Goal: Task Accomplishment & Management: Manage account settings

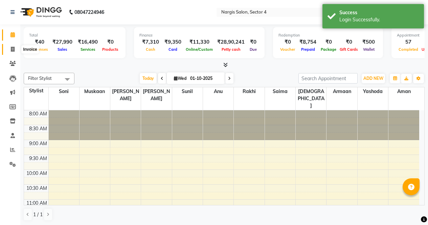
click at [14, 52] on span at bounding box center [13, 50] width 12 height 8
select select "4130"
select select "service"
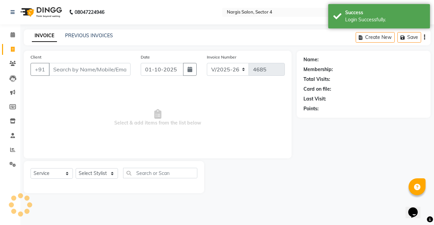
click at [63, 72] on input "Client" at bounding box center [90, 69] width 82 height 13
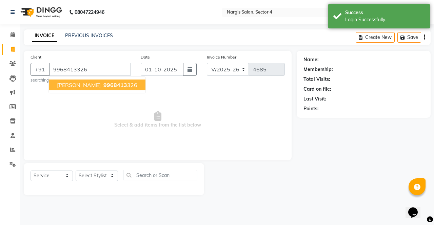
type input "9968413326"
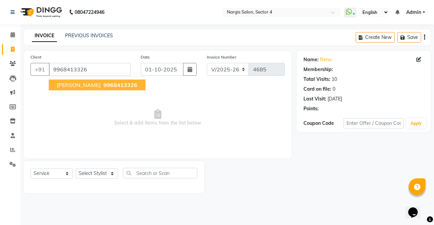
select select "1: Object"
click at [66, 87] on span "renu" at bounding box center [79, 85] width 44 height 7
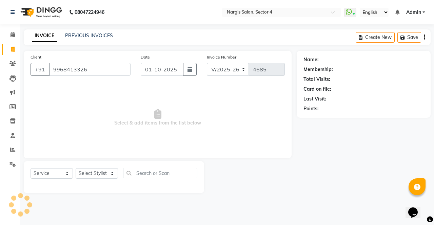
select select "1: Object"
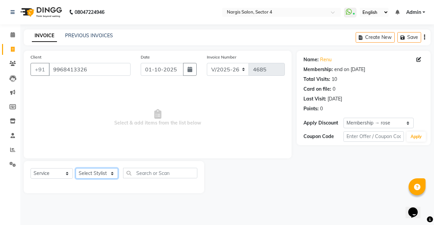
click at [92, 176] on select "Select Stylist [PERSON_NAME] [PERSON_NAME] [PERSON_NAME] Front Desk muskaan rak…" at bounding box center [97, 173] width 42 height 11
select select "28132"
click at [76, 168] on select "Select Stylist [PERSON_NAME] [PERSON_NAME] [PERSON_NAME] Front Desk muskaan rak…" at bounding box center [97, 173] width 42 height 11
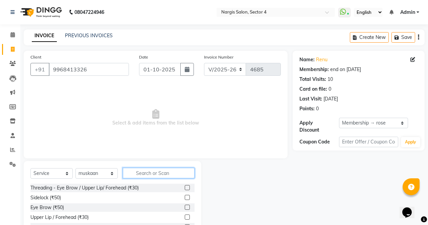
click at [167, 174] on input "text" at bounding box center [159, 173] width 72 height 11
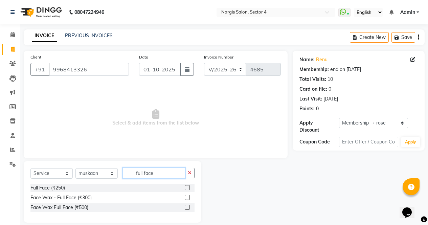
type input "full face"
click at [189, 208] on label at bounding box center [187, 207] width 5 height 5
click at [189, 208] on input "checkbox" at bounding box center [187, 208] width 4 height 4
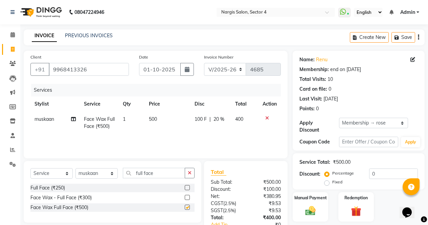
checkbox input "false"
click at [164, 169] on input "full face" at bounding box center [154, 173] width 62 height 11
type input "f"
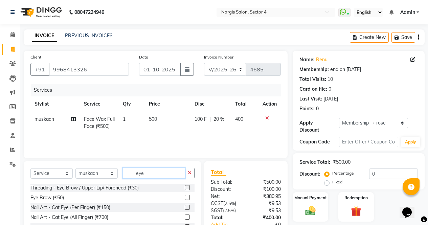
type input "eye"
click at [185, 196] on label at bounding box center [187, 197] width 5 height 5
click at [185, 196] on input "checkbox" at bounding box center [187, 198] width 4 height 4
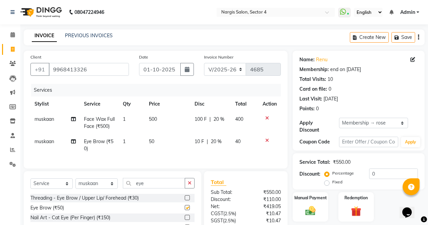
checkbox input "false"
click at [185, 201] on label at bounding box center [187, 197] width 5 height 5
click at [185, 201] on input "checkbox" at bounding box center [187, 198] width 4 height 4
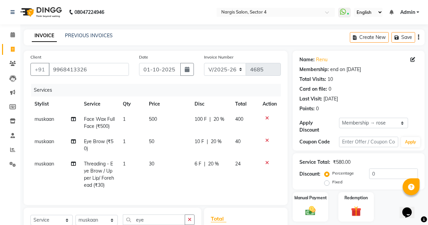
checkbox input "false"
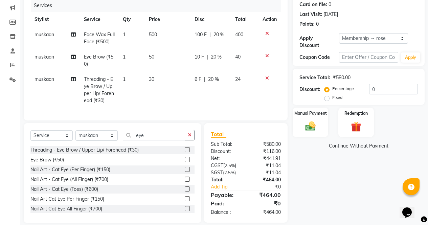
scroll to position [83, 0]
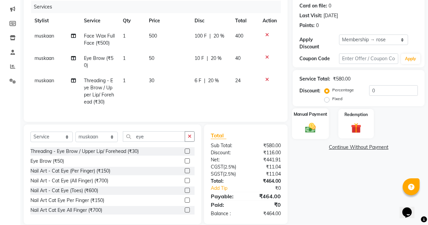
click at [312, 112] on label "Manual Payment" at bounding box center [311, 114] width 34 height 6
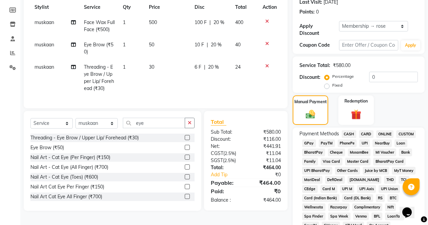
scroll to position [98, 0]
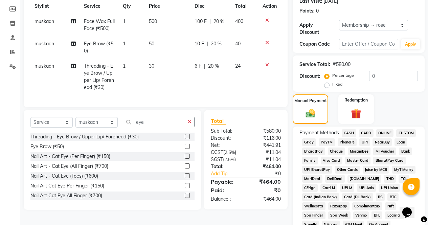
click at [350, 129] on span "CASH" at bounding box center [349, 133] width 15 height 8
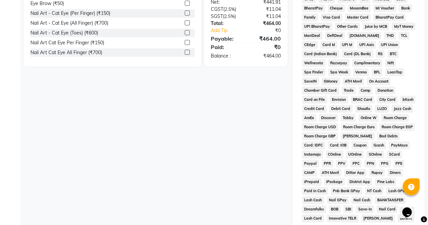
scroll to position [323, 0]
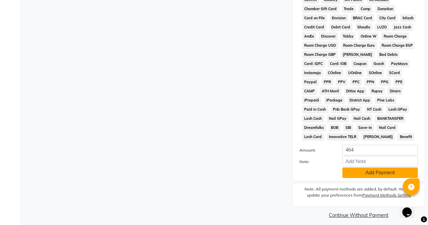
click at [359, 168] on button "Add Payment" at bounding box center [381, 173] width 76 height 11
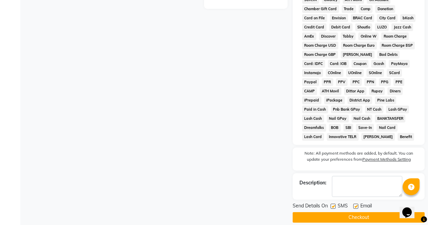
click at [341, 215] on button "Checkout" at bounding box center [359, 217] width 132 height 11
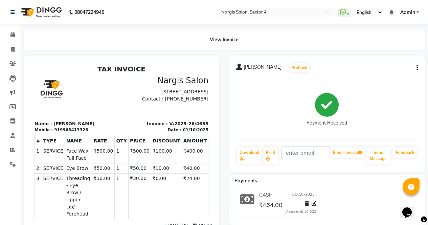
click at [60, 133] on div "919968413326" at bounding box center [71, 130] width 34 height 6
click at [14, 63] on icon at bounding box center [12, 63] width 6 height 5
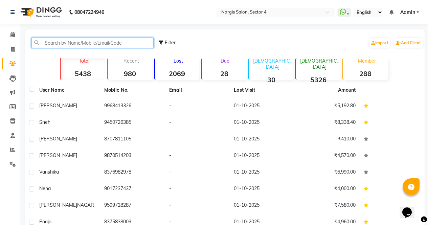
click at [81, 42] on input "text" at bounding box center [93, 43] width 122 height 11
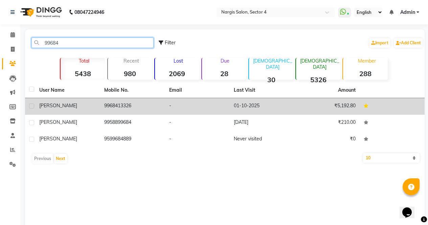
type input "99684"
click at [147, 106] on td "9968413326" at bounding box center [132, 106] width 65 height 17
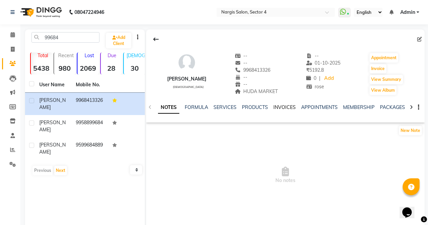
click at [277, 107] on link "INVOICES" at bounding box center [285, 107] width 22 height 6
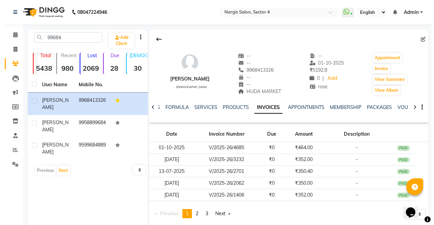
scroll to position [18, 0]
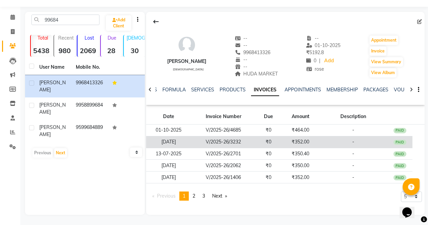
click at [222, 141] on td "V/2025-26/3232" at bounding box center [223, 142] width 65 height 12
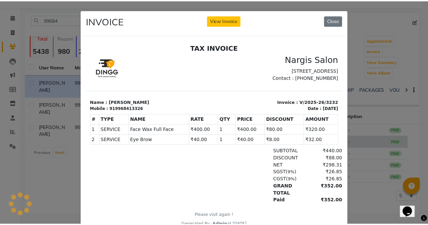
scroll to position [0, 0]
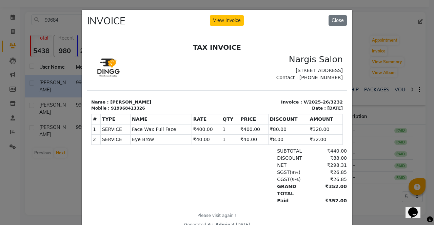
click at [160, 72] on div at bounding box center [152, 68] width 130 height 28
click at [336, 22] on button "Close" at bounding box center [337, 20] width 18 height 11
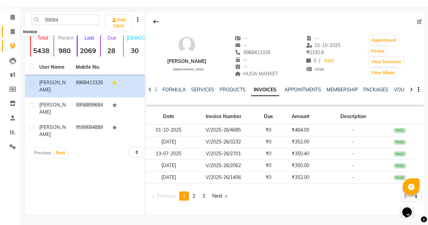
click at [14, 35] on span at bounding box center [13, 32] width 12 height 8
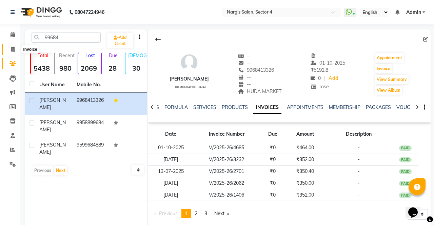
select select "service"
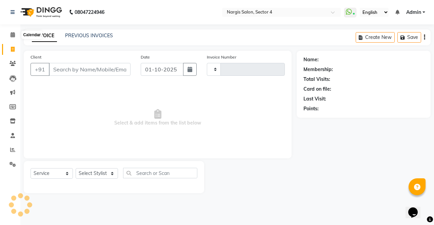
type input "4687"
select select "4130"
click at [80, 34] on link "PREVIOUS INVOICES" at bounding box center [89, 36] width 48 height 6
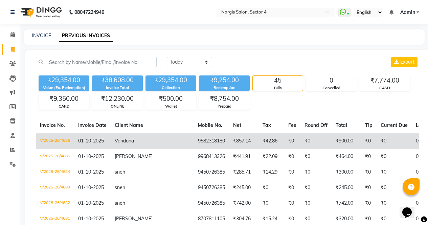
click at [194, 143] on td "9582318180" at bounding box center [211, 141] width 35 height 16
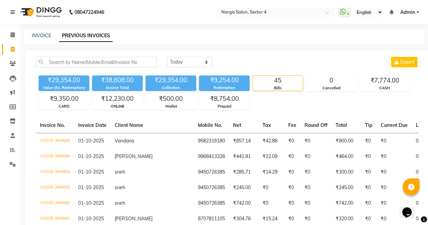
click at [15, 45] on link "Invoice" at bounding box center [10, 49] width 16 height 11
select select "service"
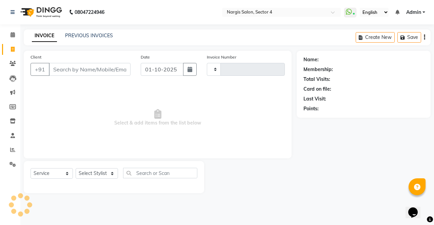
type input "4687"
select select "4130"
click at [98, 35] on link "PREVIOUS INVOICES" at bounding box center [89, 36] width 48 height 6
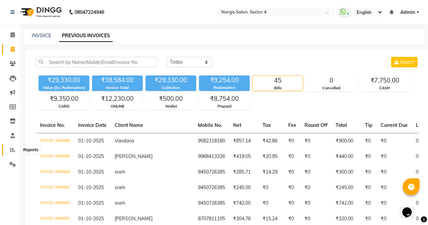
click at [11, 149] on icon at bounding box center [12, 149] width 5 height 5
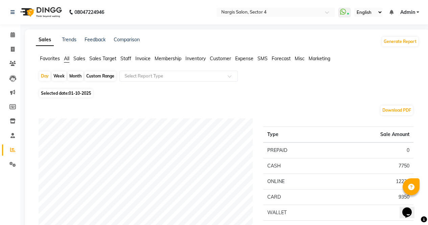
click at [242, 57] on span "Expense" at bounding box center [244, 59] width 18 height 6
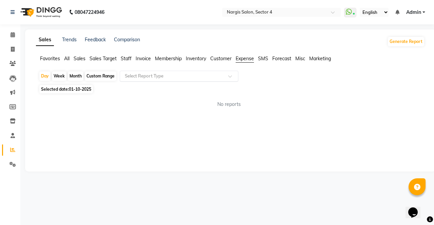
click at [154, 75] on input "text" at bounding box center [172, 76] width 98 height 7
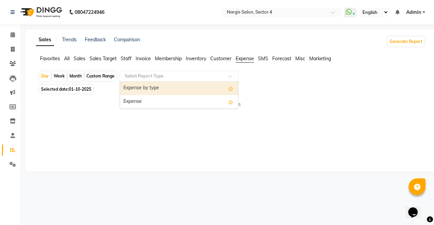
click at [147, 102] on div "Expense" at bounding box center [179, 102] width 118 height 14
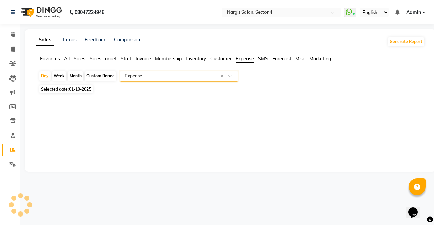
select select "full_report"
select select "csv"
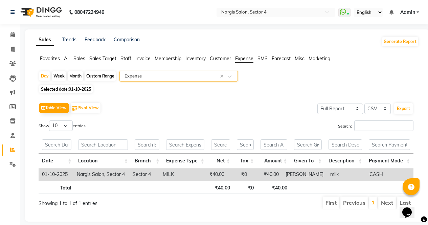
type input "g"
click at [39, 12] on img at bounding box center [40, 12] width 46 height 19
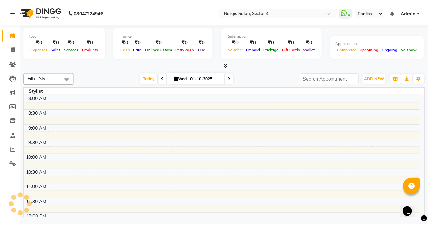
scroll to position [265, 0]
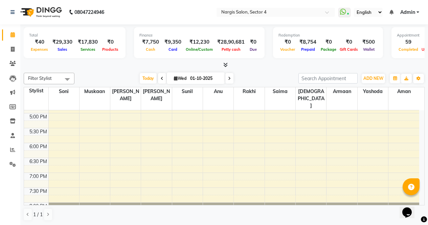
click at [61, 58] on div "Total ₹40 Expenses ₹29,330 Sales ₹17,830 Services ₹0 Products Finance ₹7,750 Ca…" at bounding box center [224, 43] width 401 height 33
click at [15, 49] on icon at bounding box center [13, 49] width 4 height 5
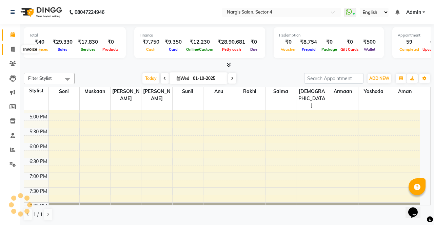
select select "4130"
select select "service"
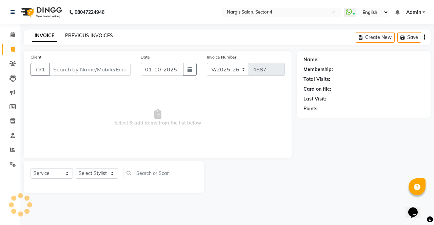
click at [80, 35] on link "PREVIOUS INVOICES" at bounding box center [89, 36] width 48 height 6
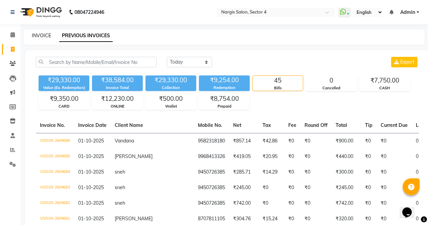
click at [36, 35] on link "INVOICE" at bounding box center [41, 36] width 19 height 6
select select "service"
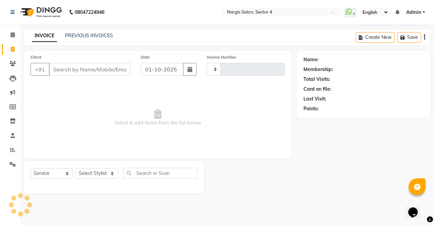
type input "4687"
select select "4130"
click at [78, 36] on link "PREVIOUS INVOICES" at bounding box center [89, 36] width 48 height 6
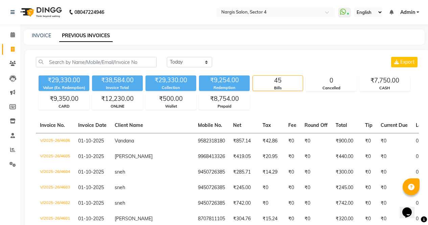
click at [414, 13] on span "Admin" at bounding box center [408, 12] width 15 height 7
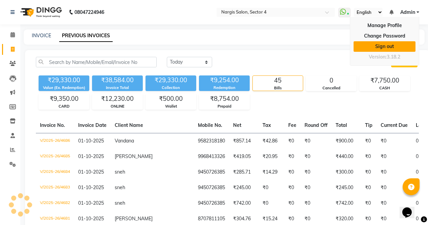
click at [393, 46] on link "Sign out" at bounding box center [385, 46] width 62 height 11
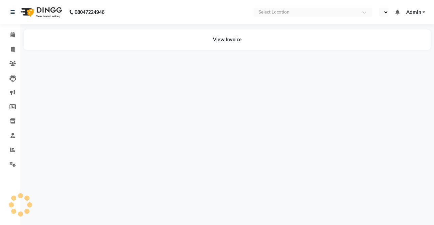
select select "en"
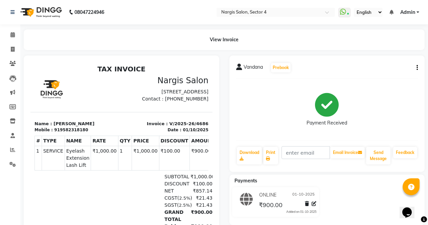
click at [417, 68] on button "button" at bounding box center [416, 67] width 4 height 7
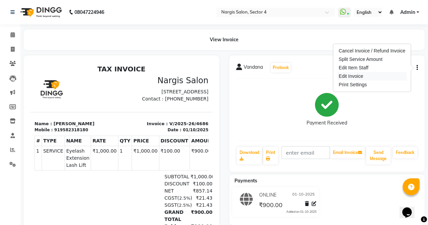
click at [364, 78] on div "Edit Invoice" at bounding box center [372, 76] width 69 height 8
select select "service"
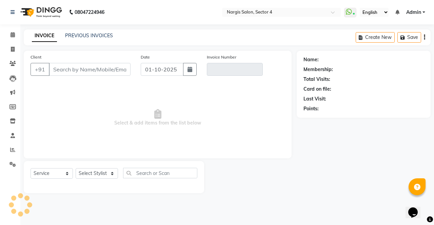
type input "9582318180"
type input "V/2025-26/4686"
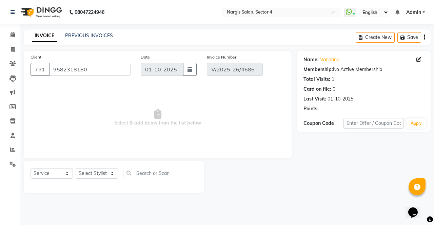
select select "select"
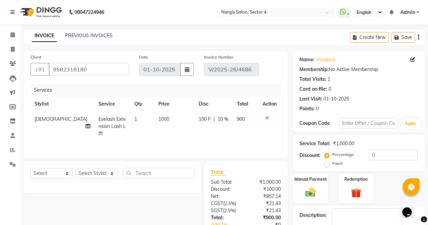
click at [48, 13] on img at bounding box center [40, 12] width 46 height 19
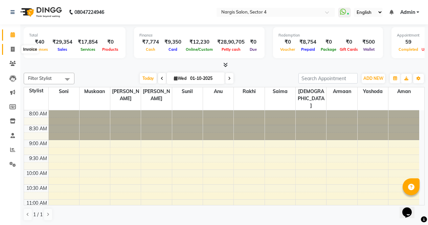
click at [14, 51] on icon at bounding box center [13, 49] width 4 height 5
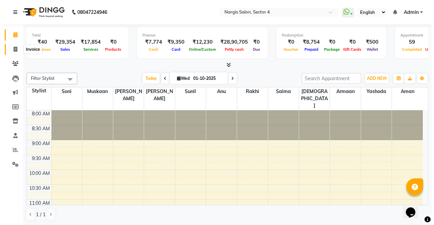
select select "service"
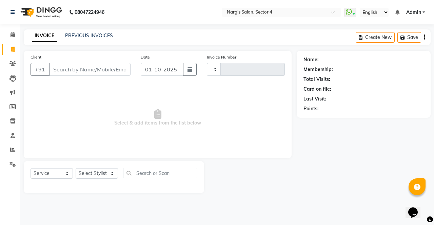
type input "4687"
select select "4130"
click at [92, 34] on link "PREVIOUS INVOICES" at bounding box center [89, 36] width 48 height 6
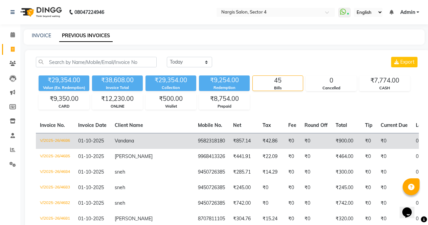
click at [301, 138] on td "₹0" at bounding box center [316, 141] width 31 height 16
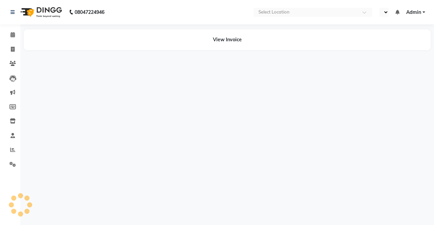
select select "en"
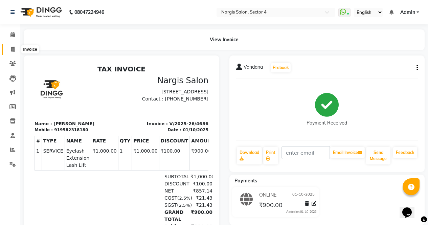
click at [13, 50] on icon at bounding box center [13, 49] width 4 height 5
select select "4130"
select select "service"
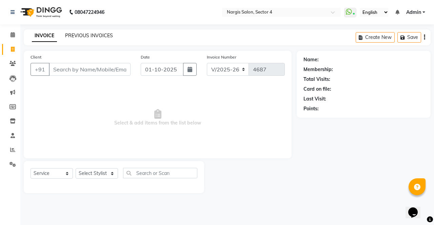
click at [72, 36] on link "PREVIOUS INVOICES" at bounding box center [89, 36] width 48 height 6
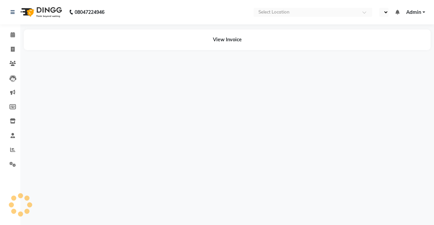
select select "en"
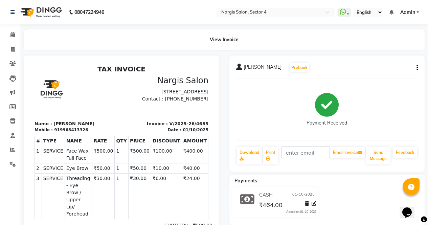
click at [418, 68] on icon "button" at bounding box center [417, 68] width 1 height 0
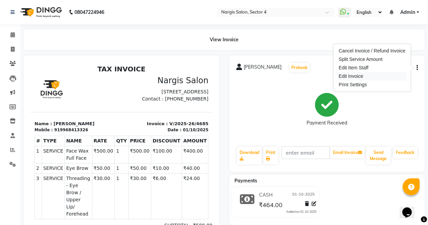
click at [356, 79] on div "Edit Invoice" at bounding box center [372, 76] width 69 height 8
select select "service"
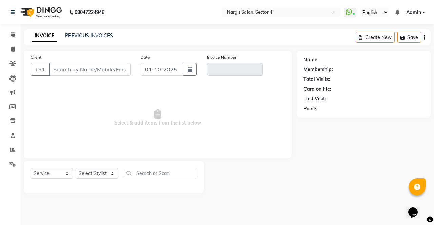
type input "9968413326"
type input "V/2025-26/4685"
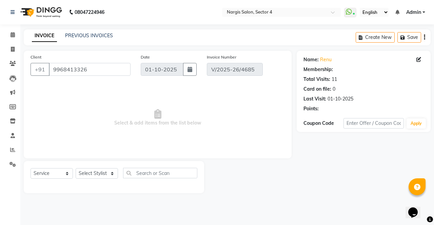
select select "select"
select select "1: Object"
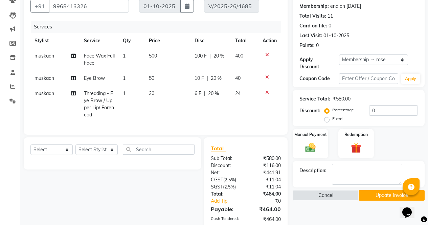
scroll to position [64, 0]
click at [266, 92] on icon at bounding box center [268, 92] width 4 height 5
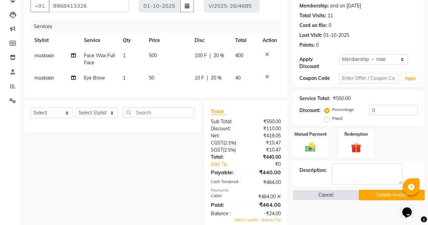
click at [280, 199] on icon at bounding box center [279, 196] width 4 height 5
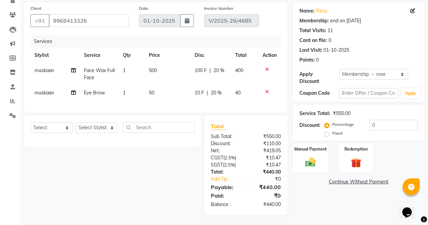
scroll to position [54, 0]
click at [310, 156] on img at bounding box center [310, 162] width 17 height 12
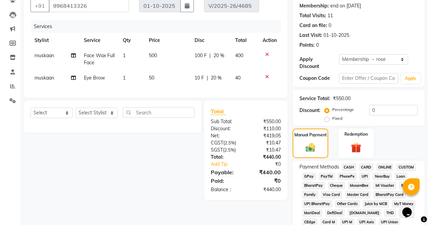
click at [352, 165] on span "CASH" at bounding box center [349, 168] width 15 height 8
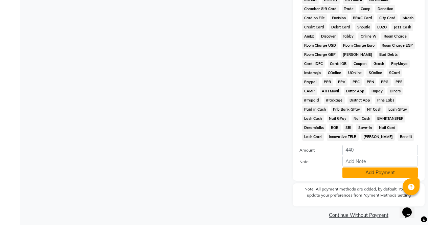
click at [346, 168] on button "Add Payment" at bounding box center [381, 173] width 76 height 11
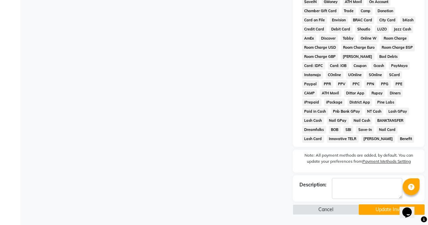
scroll to position [315, 0]
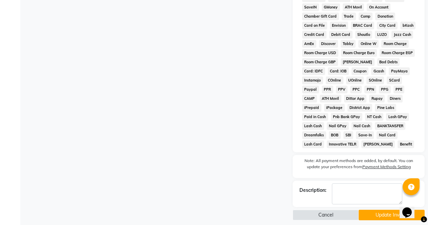
click at [363, 214] on button "Update Invoice" at bounding box center [392, 215] width 66 height 11
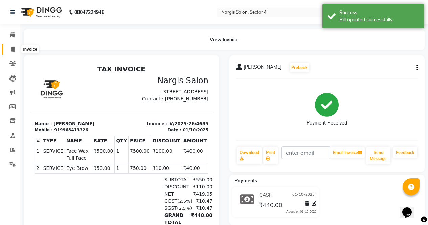
click at [12, 47] on icon at bounding box center [13, 49] width 4 height 5
select select "service"
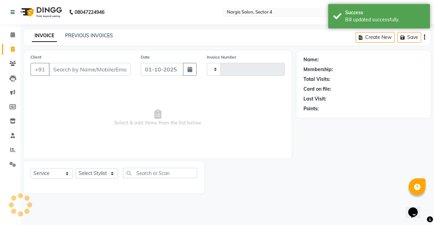
type input "4687"
select select "4130"
click at [81, 33] on link "PREVIOUS INVOICES" at bounding box center [89, 36] width 48 height 6
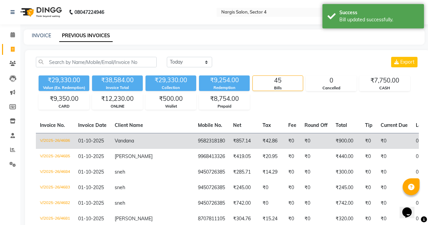
click at [141, 148] on td "Vandana" at bounding box center [152, 141] width 83 height 16
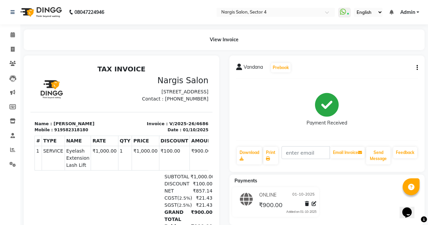
click at [418, 67] on div "Vandana Prebook Payment Received Download Print Email Invoice Send Message Feed…" at bounding box center [328, 114] width 196 height 117
click at [419, 69] on div "Vandana Prebook Payment Received Download Print Email Invoice Send Message Feed…" at bounding box center [328, 114] width 196 height 117
click at [418, 69] on div "Vandana Prebook Payment Received Download Print Email Invoice Send Message Feed…" at bounding box center [328, 114] width 196 height 117
click at [418, 68] on icon "button" at bounding box center [417, 68] width 1 height 0
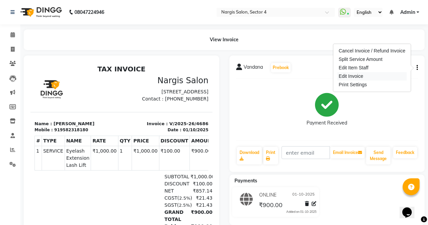
click at [369, 77] on div "Edit Invoice" at bounding box center [372, 76] width 69 height 8
select select "service"
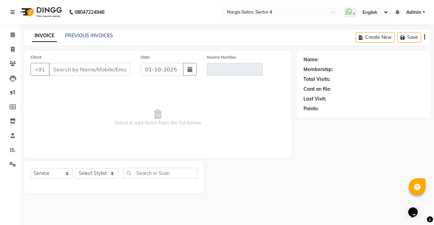
type input "9582318180"
type input "V/2025-26/4686"
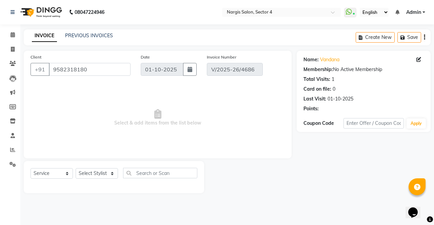
select select "select"
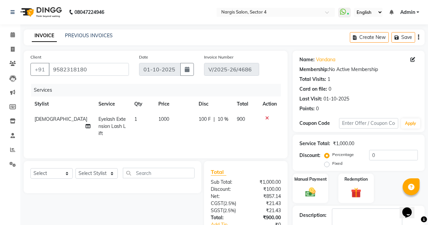
click at [268, 118] on icon at bounding box center [268, 118] width 4 height 5
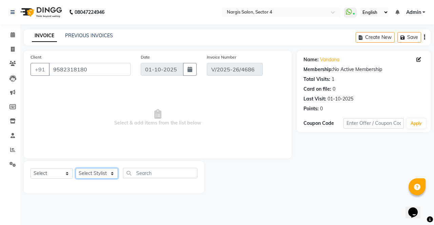
click at [94, 171] on select "Select Stylist [PERSON_NAME] [PERSON_NAME] [PERSON_NAME] Front Desk muskaan rak…" at bounding box center [97, 173] width 42 height 11
click at [76, 168] on select "Select Stylist [PERSON_NAME] [PERSON_NAME] [PERSON_NAME] Front Desk muskaan rak…" at bounding box center [97, 173] width 42 height 11
click at [103, 174] on select "Select Stylist [PERSON_NAME] [PERSON_NAME] [PERSON_NAME] Front Desk muskaan rak…" at bounding box center [97, 173] width 42 height 11
select select "87409"
click at [76, 168] on select "Select Stylist [PERSON_NAME] [PERSON_NAME] [PERSON_NAME] Front Desk muskaan rak…" at bounding box center [97, 173] width 42 height 11
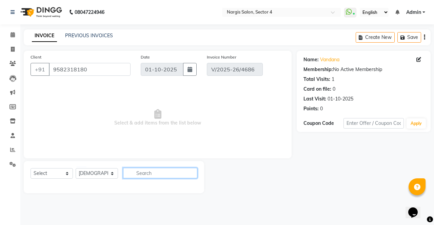
click at [139, 174] on input "text" at bounding box center [160, 173] width 74 height 11
click at [131, 172] on input "text" at bounding box center [160, 173] width 74 height 11
type input "extension"
click at [55, 176] on select "Select Service Product Membership Package Voucher Prepaid Gift Card" at bounding box center [51, 173] width 42 height 11
select select "service"
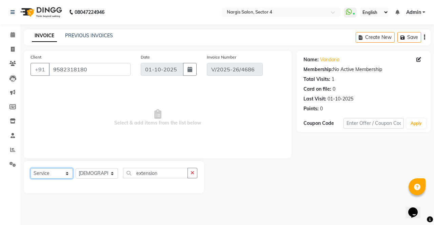
click at [30, 168] on select "Select Service Product Membership Package Voucher Prepaid Gift Card" at bounding box center [51, 173] width 42 height 11
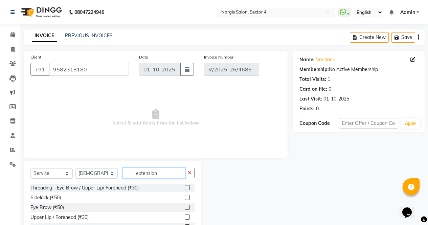
click at [164, 171] on input "extension" at bounding box center [154, 173] width 62 height 11
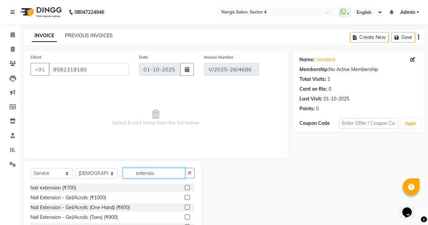
type input "extensio"
click at [185, 197] on label at bounding box center [187, 197] width 5 height 5
click at [185, 197] on input "checkbox" at bounding box center [187, 198] width 4 height 4
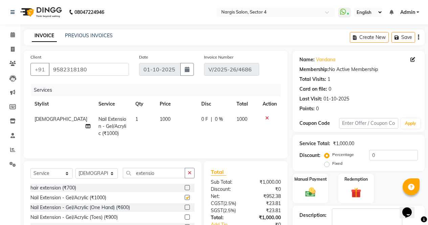
checkbox input "false"
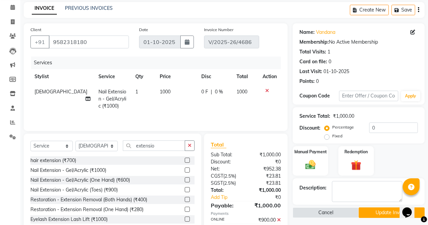
scroll to position [41, 0]
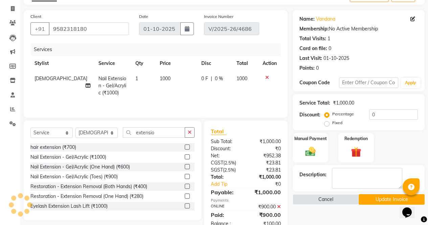
click at [391, 202] on button "Update Invoice" at bounding box center [392, 199] width 66 height 11
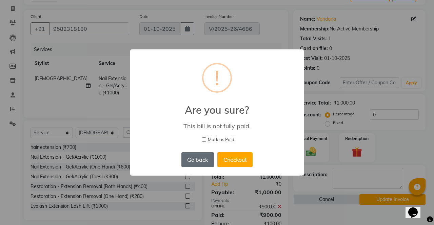
click at [202, 157] on button "Go back" at bounding box center [197, 159] width 33 height 15
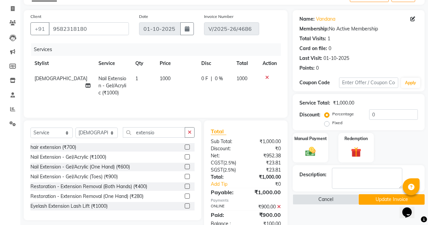
click at [280, 208] on icon at bounding box center [279, 207] width 4 height 5
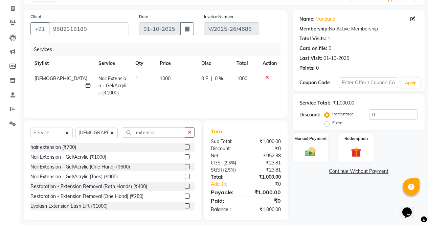
drag, startPoint x: 347, startPoint y: 123, endPoint x: 329, endPoint y: 123, distance: 18.0
click at [329, 123] on div "Percentage Fixed" at bounding box center [347, 119] width 43 height 18
click at [333, 123] on label "Fixed" at bounding box center [338, 123] width 10 height 6
click at [329, 123] on input "Fixed" at bounding box center [328, 123] width 5 height 5
radio input "true"
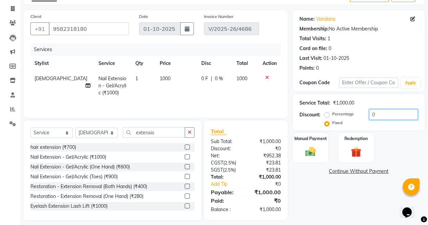
click at [370, 114] on input "0" at bounding box center [394, 114] width 49 height 11
type input "100"
click at [345, 155] on div "Redemption" at bounding box center [356, 147] width 37 height 31
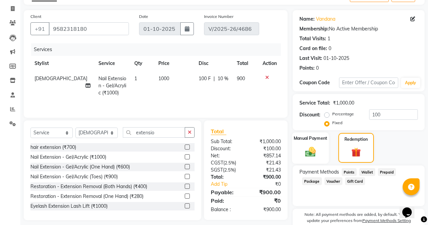
click at [317, 154] on img at bounding box center [310, 152] width 17 height 12
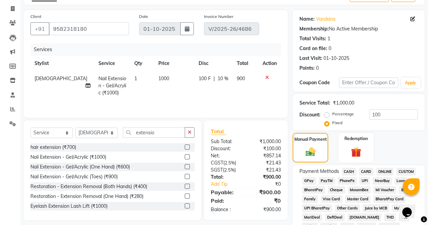
click at [383, 170] on span "ONLINE" at bounding box center [386, 172] width 18 height 8
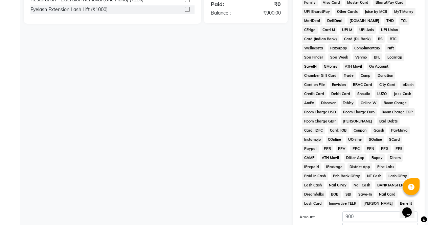
scroll to position [310, 0]
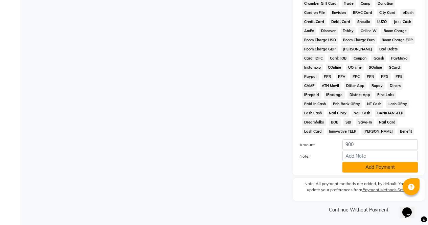
click at [371, 168] on button "Add Payment" at bounding box center [381, 167] width 76 height 11
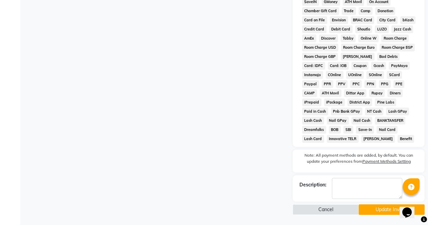
click at [372, 211] on button "Update Invoice" at bounding box center [392, 210] width 66 height 11
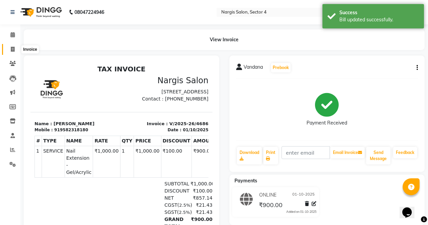
click at [12, 51] on icon at bounding box center [13, 49] width 4 height 5
select select "service"
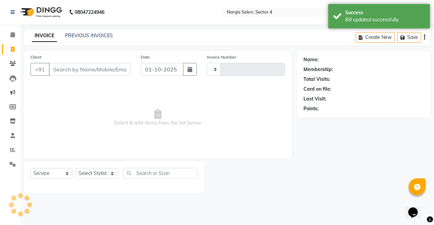
type input "4687"
select select "4130"
